Goal: Task Accomplishment & Management: Use online tool/utility

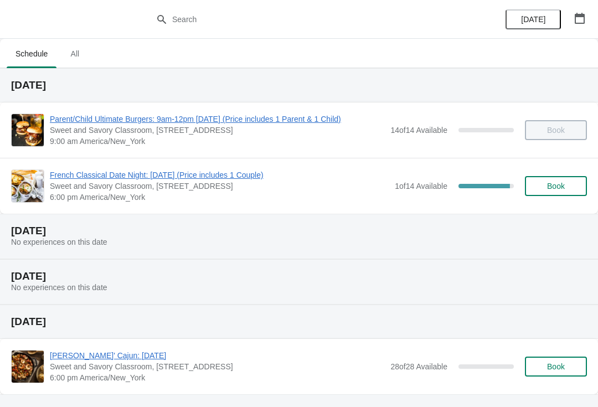
click at [162, 174] on span "French Classical Date Night: [DATE] (Price includes 1 Couple)" at bounding box center [219, 174] width 339 height 11
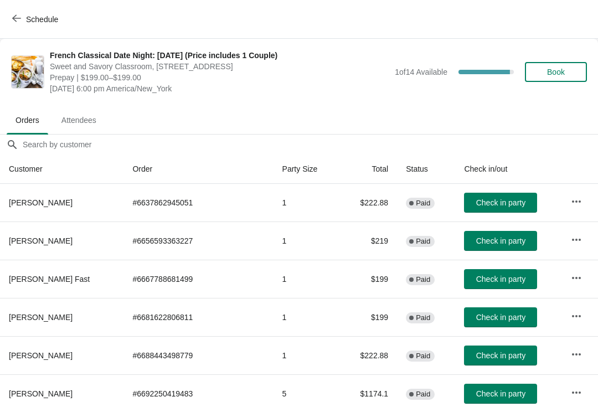
click at [480, 279] on span "Check in party" at bounding box center [500, 278] width 49 height 9
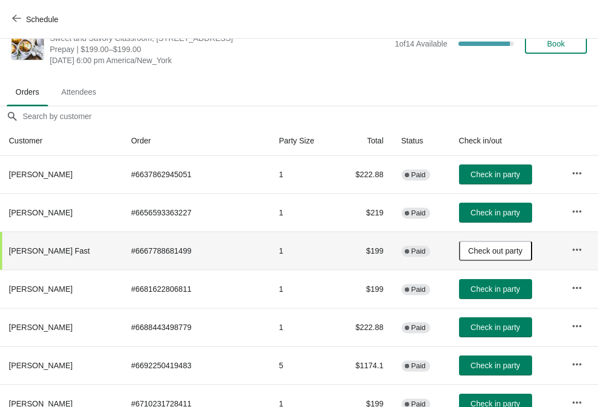
scroll to position [29, 0]
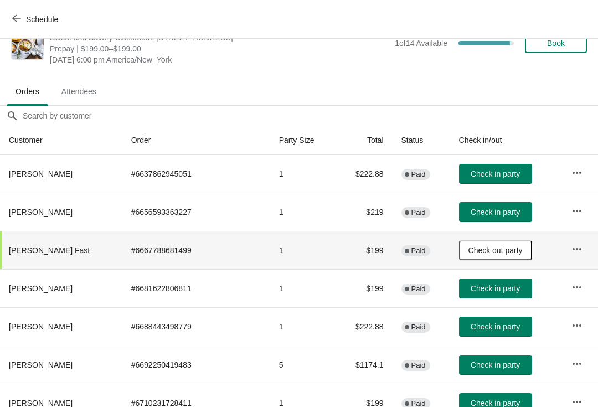
click at [478, 294] on button "Check in party" at bounding box center [495, 288] width 73 height 20
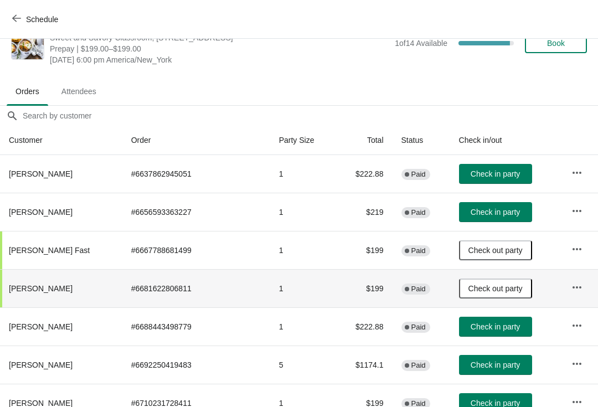
click at [483, 325] on span "Check in party" at bounding box center [494, 326] width 49 height 9
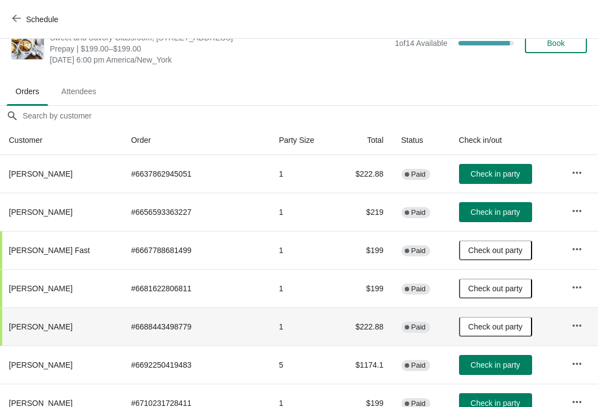
click at [479, 214] on span "Check in party" at bounding box center [494, 212] width 49 height 9
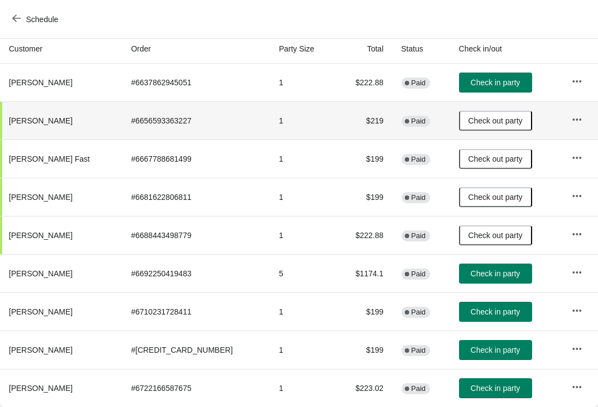
scroll to position [120, 0]
click at [480, 351] on span "Check in party" at bounding box center [494, 349] width 49 height 9
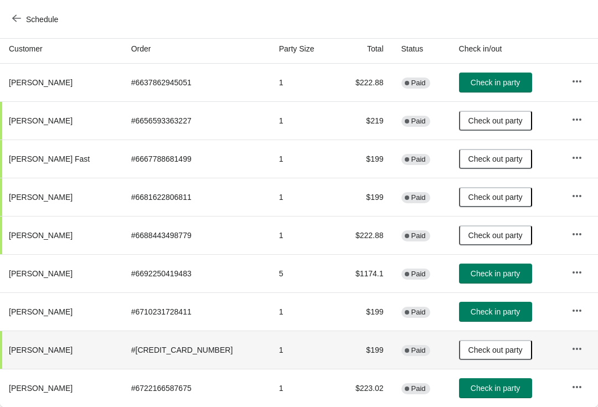
click at [478, 310] on span "Check in party" at bounding box center [494, 311] width 49 height 9
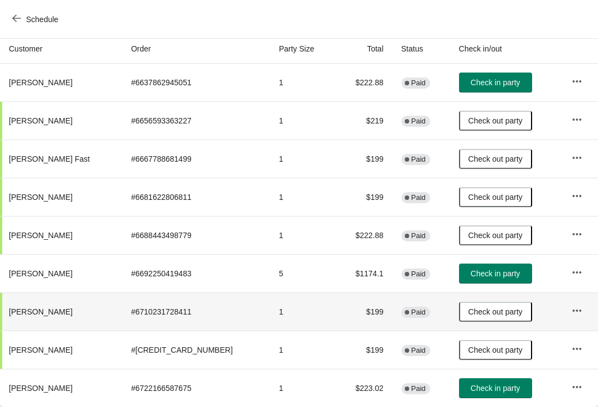
click at [472, 84] on span "Check in party" at bounding box center [494, 82] width 49 height 9
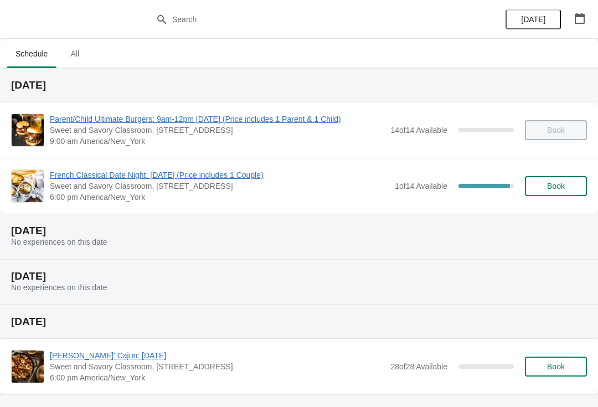
click at [107, 172] on span "French Classical Date Night: [DATE] (Price includes 1 Couple)" at bounding box center [219, 174] width 339 height 11
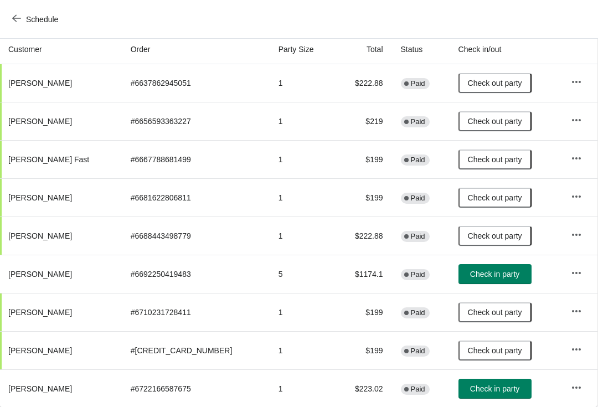
scroll to position [120, 1]
click at [478, 275] on span "Check in party" at bounding box center [494, 273] width 49 height 9
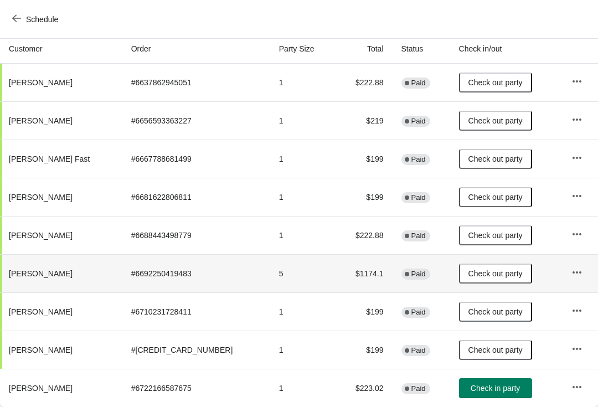
scroll to position [120, 0]
